Goal: Task Accomplishment & Management: Use online tool/utility

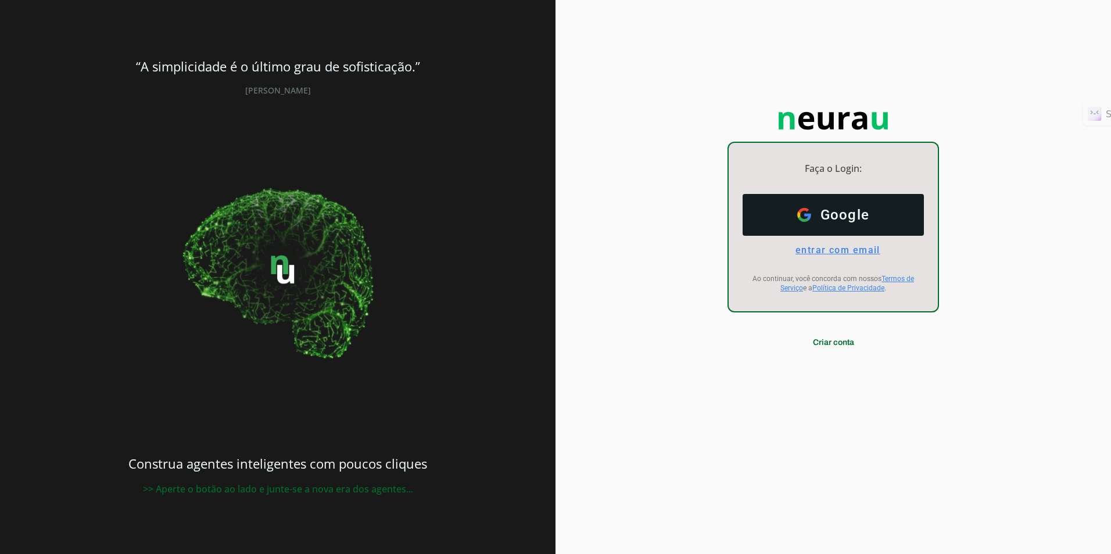
click at [838, 248] on span "entrar com email" at bounding box center [833, 250] width 94 height 11
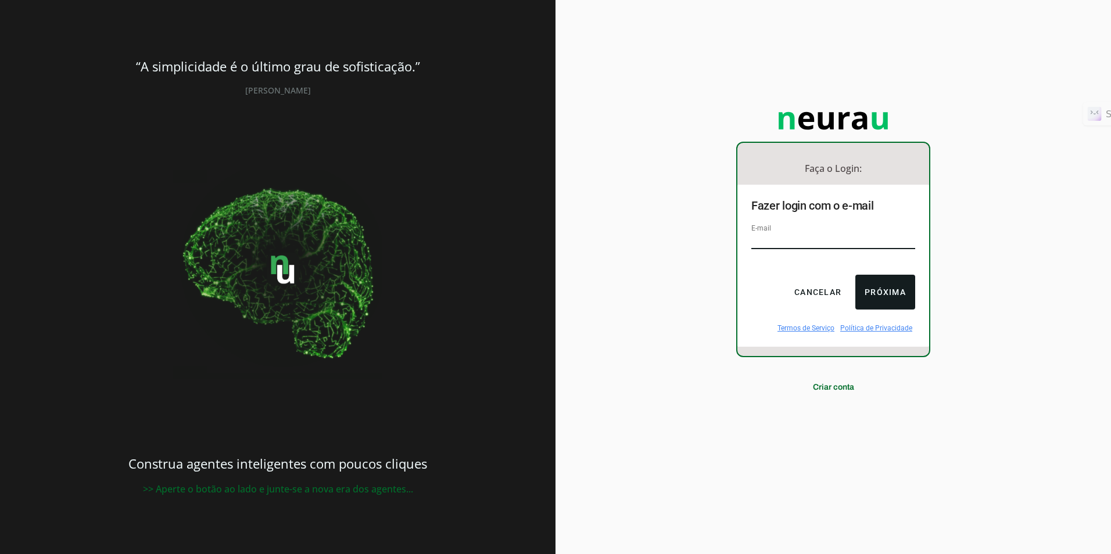
type input "[EMAIL_ADDRESS][DOMAIN_NAME]"
click at [890, 288] on button "Próxima" at bounding box center [885, 292] width 60 height 35
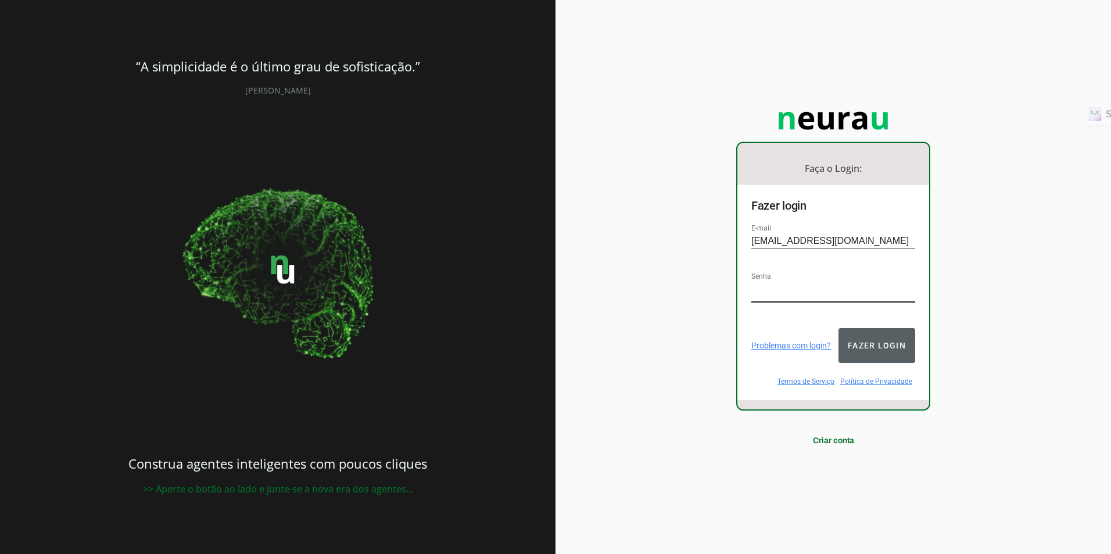
click at [861, 334] on button "Fazer login" at bounding box center [876, 345] width 77 height 35
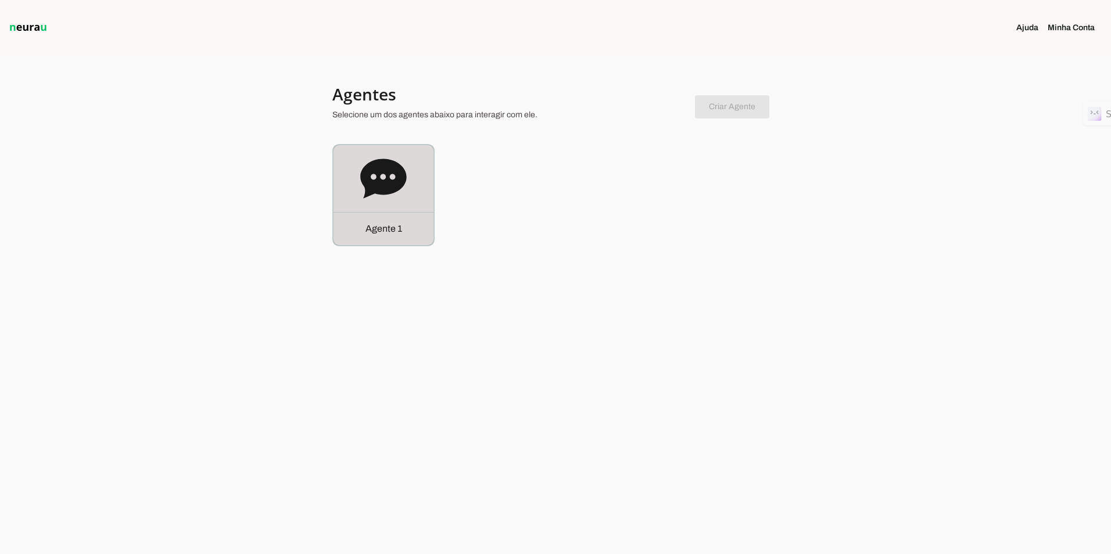
click at [372, 177] on icon at bounding box center [383, 179] width 46 height 46
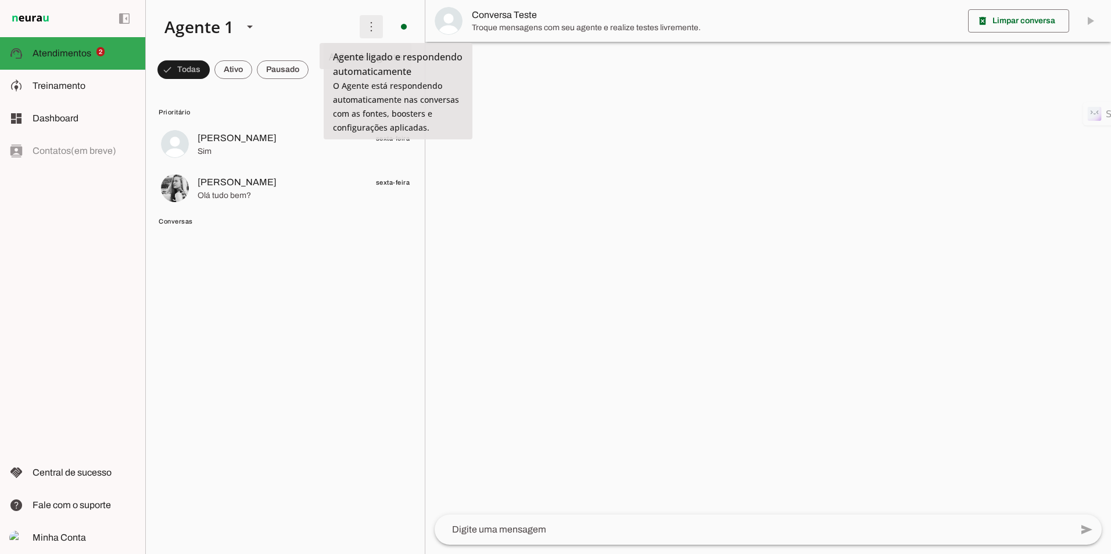
click at [370, 27] on span at bounding box center [371, 27] width 28 height 28
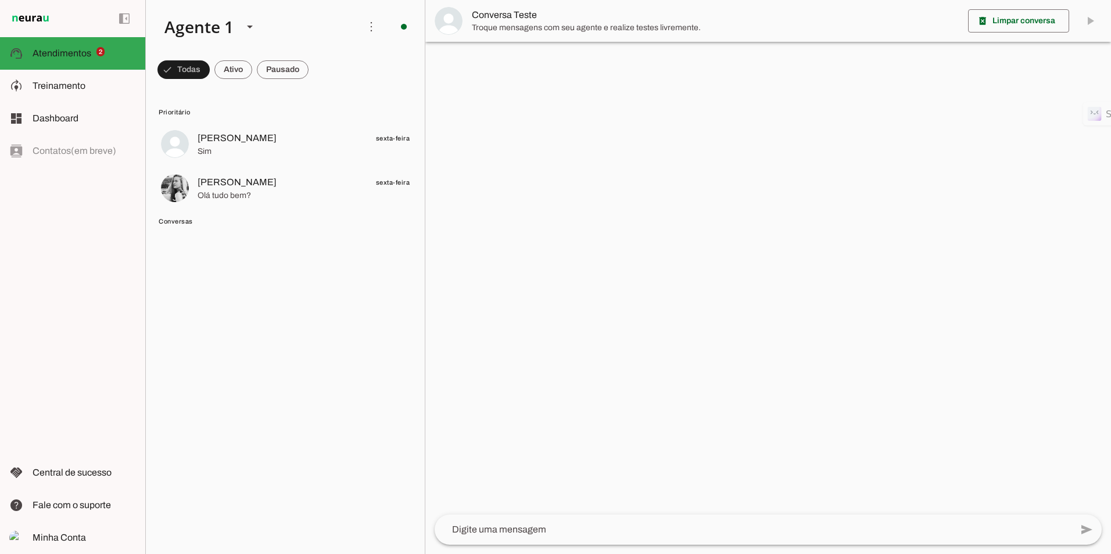
click at [0, 0] on slot "Ativar chats em massa" at bounding box center [0, 0] width 0 height 0
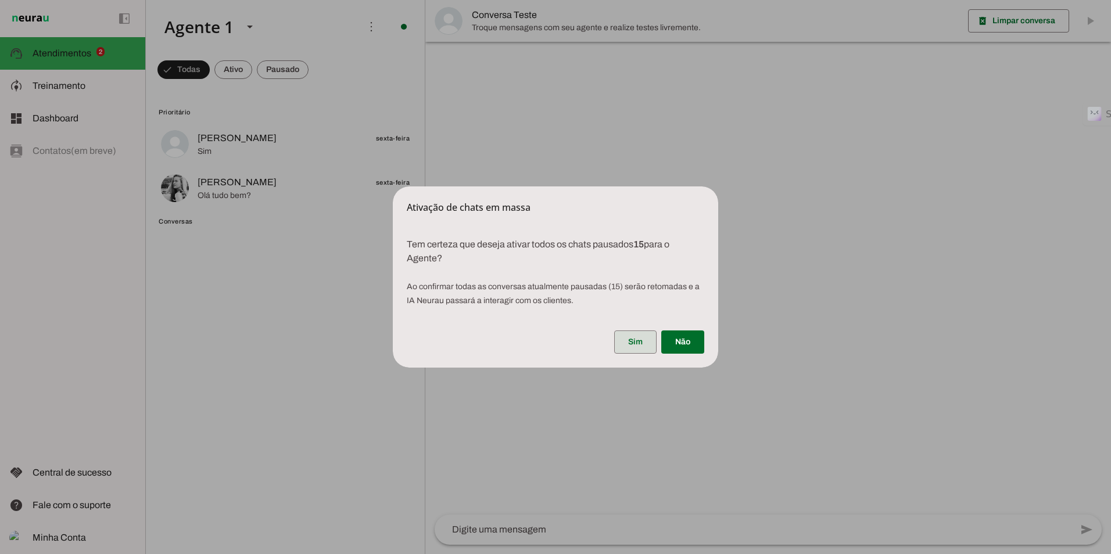
click at [650, 337] on span at bounding box center [635, 342] width 42 height 28
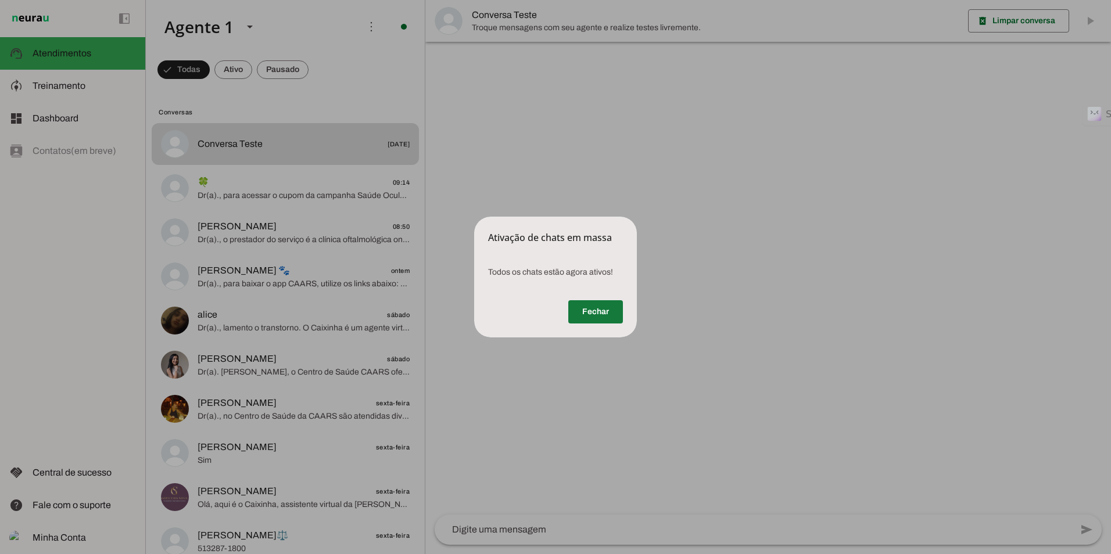
click at [586, 311] on span at bounding box center [595, 312] width 55 height 28
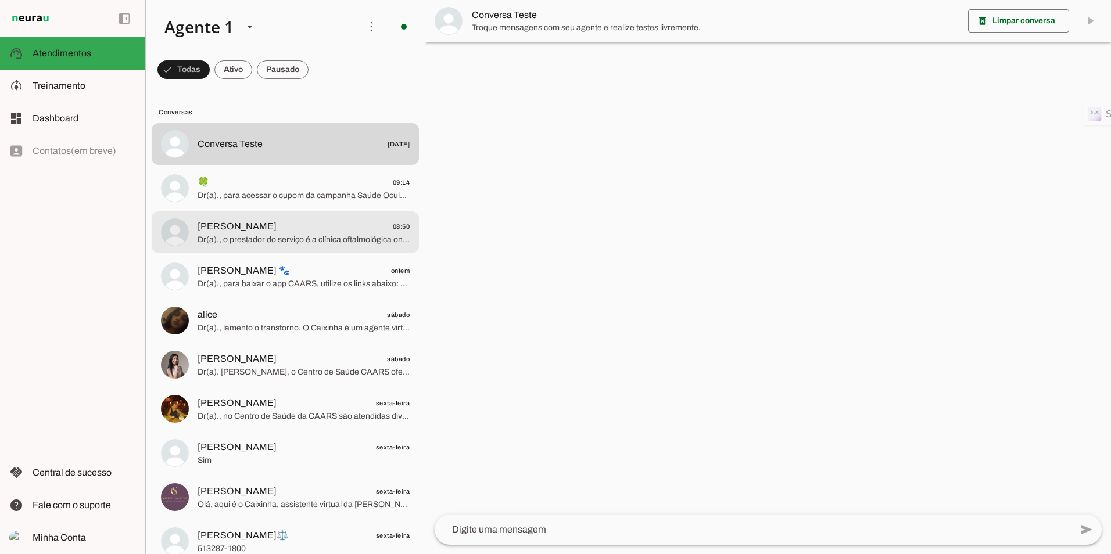
click at [288, 243] on span "Dr(a)., o prestador do serviço é a clínica oftalmológica onde você está realiza…" at bounding box center [304, 240] width 212 height 12
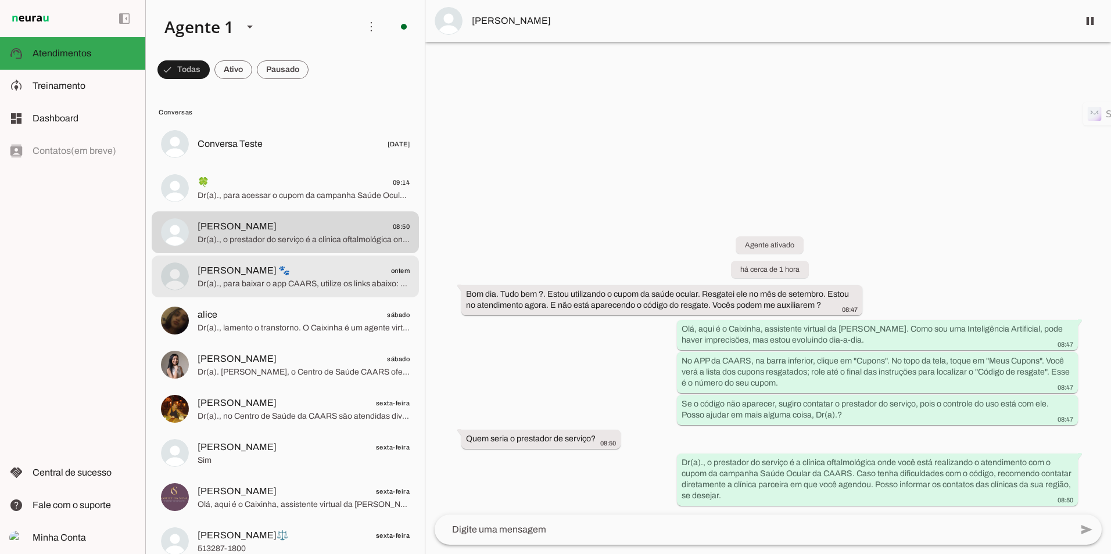
click at [282, 275] on span "[PERSON_NAME] 🐾 ontem" at bounding box center [304, 271] width 212 height 15
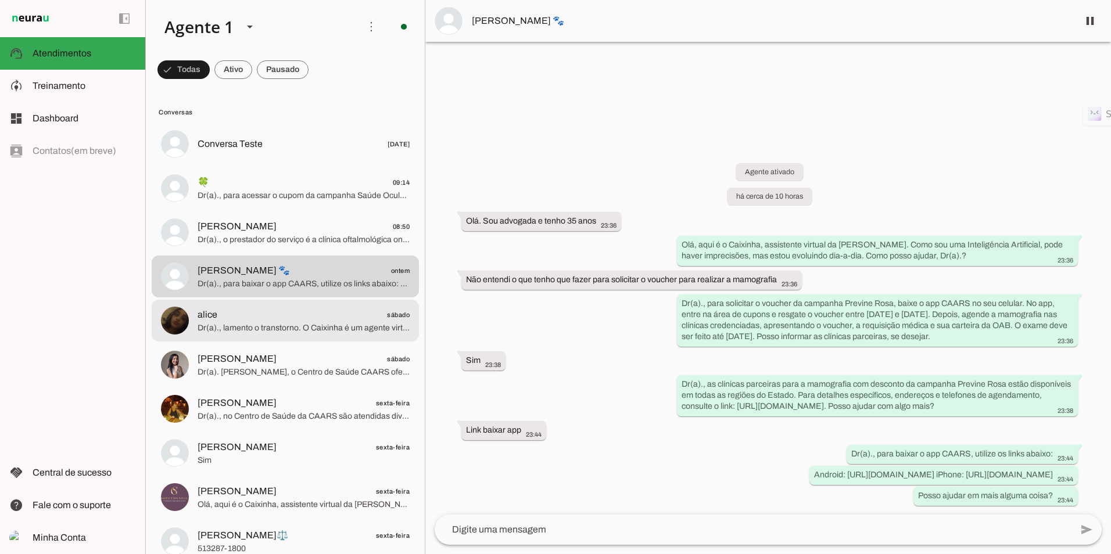
click at [256, 322] on span "Dr(a)., lamento o transtorno. O Caixinha é um agente virtual informativo. Desej…" at bounding box center [304, 328] width 212 height 12
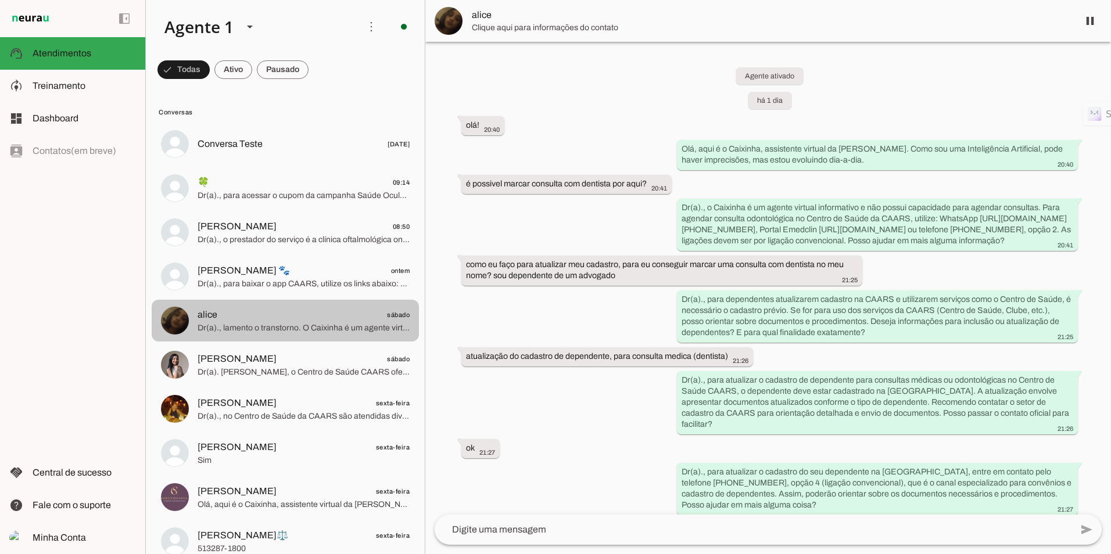
scroll to position [406, 0]
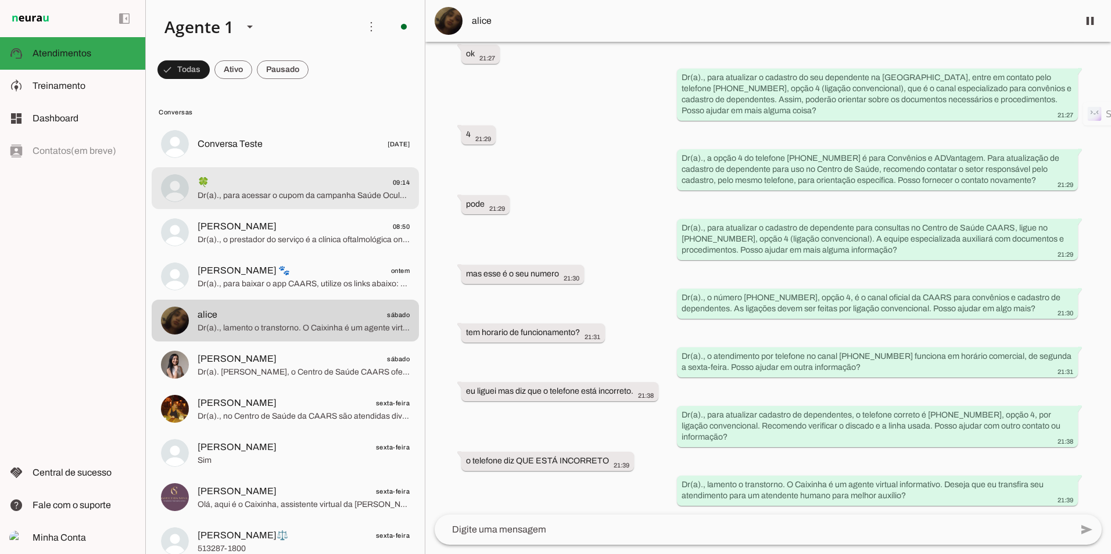
click at [203, 188] on span "🍀" at bounding box center [204, 182] width 12 height 14
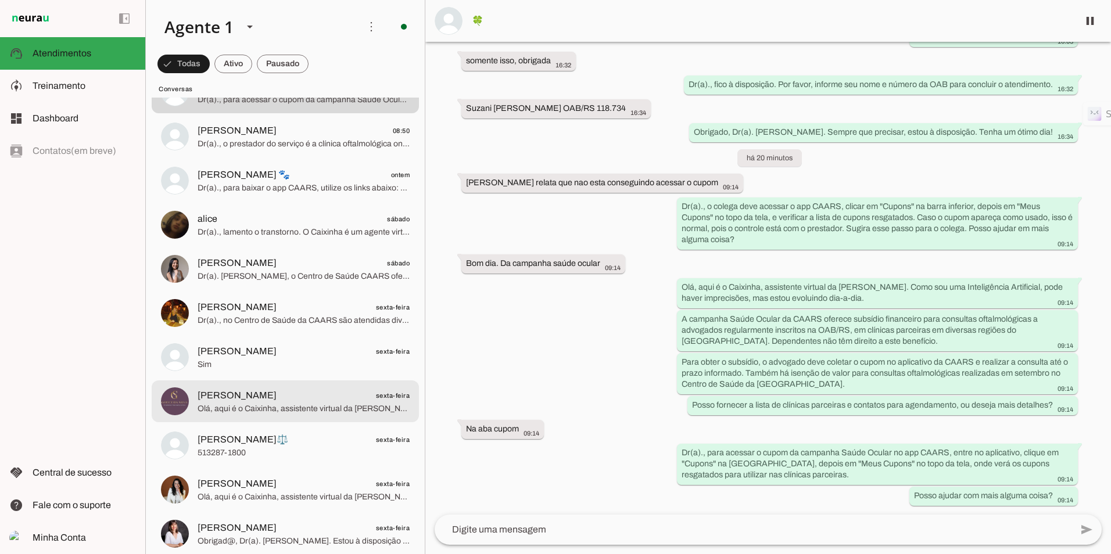
scroll to position [116, 0]
